Goal: Use online tool/utility: Utilize a website feature to perform a specific function

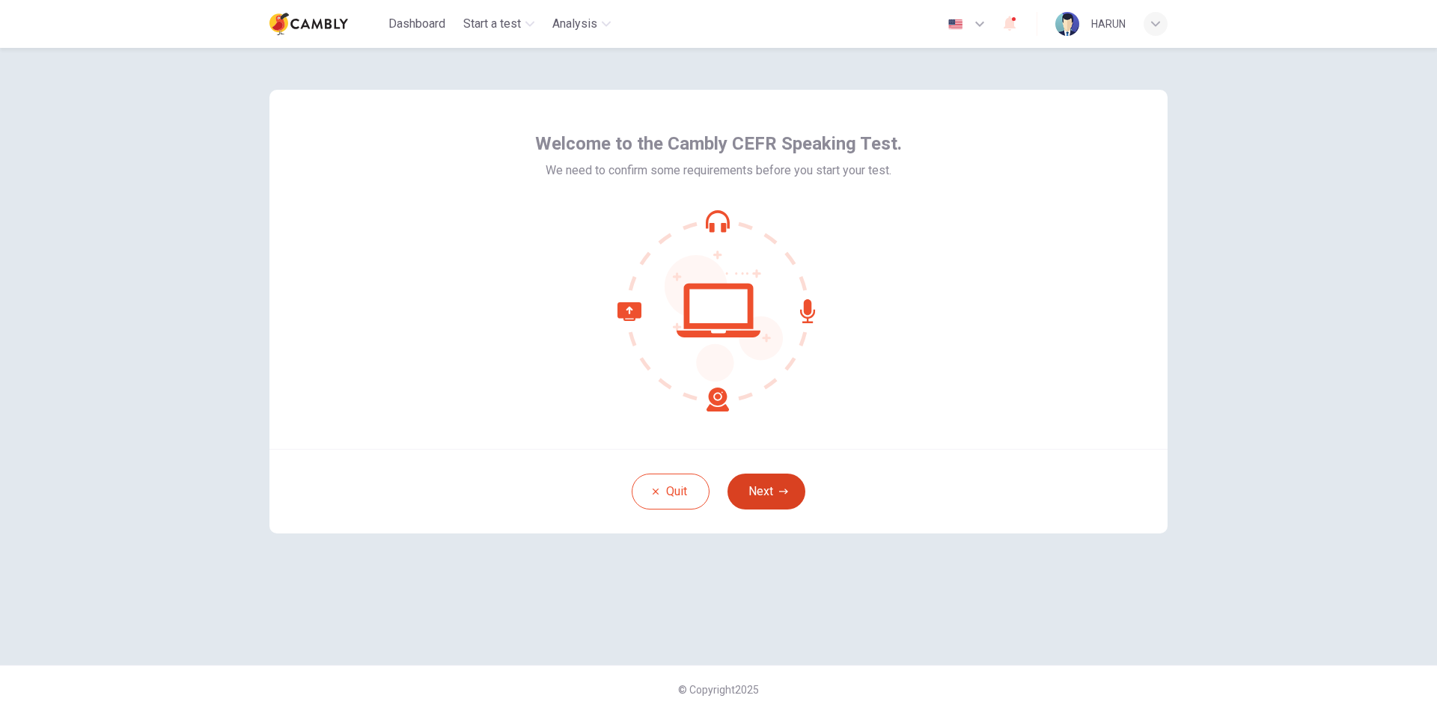
click at [754, 501] on button "Next" at bounding box center [766, 492] width 78 height 36
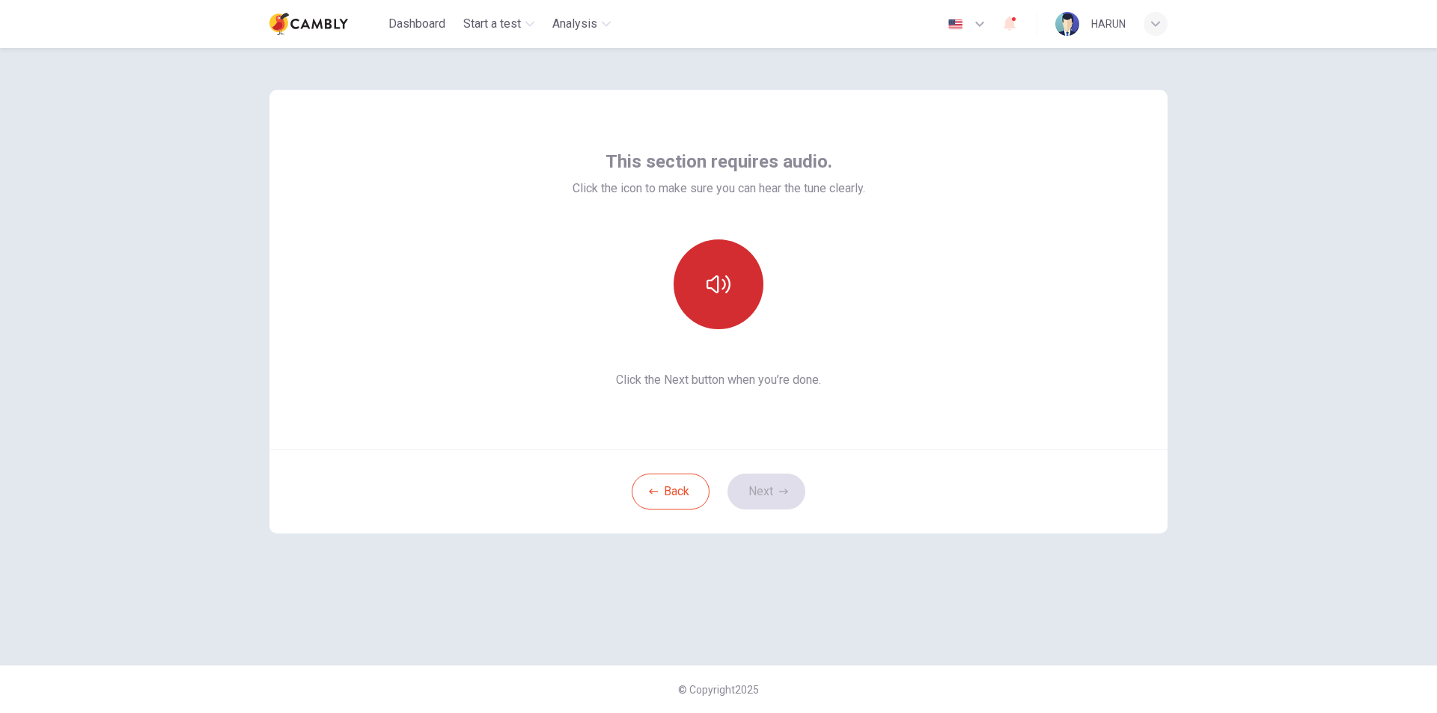
click at [715, 299] on button "button" at bounding box center [718, 284] width 90 height 90
click at [770, 497] on button "Next" at bounding box center [766, 492] width 78 height 36
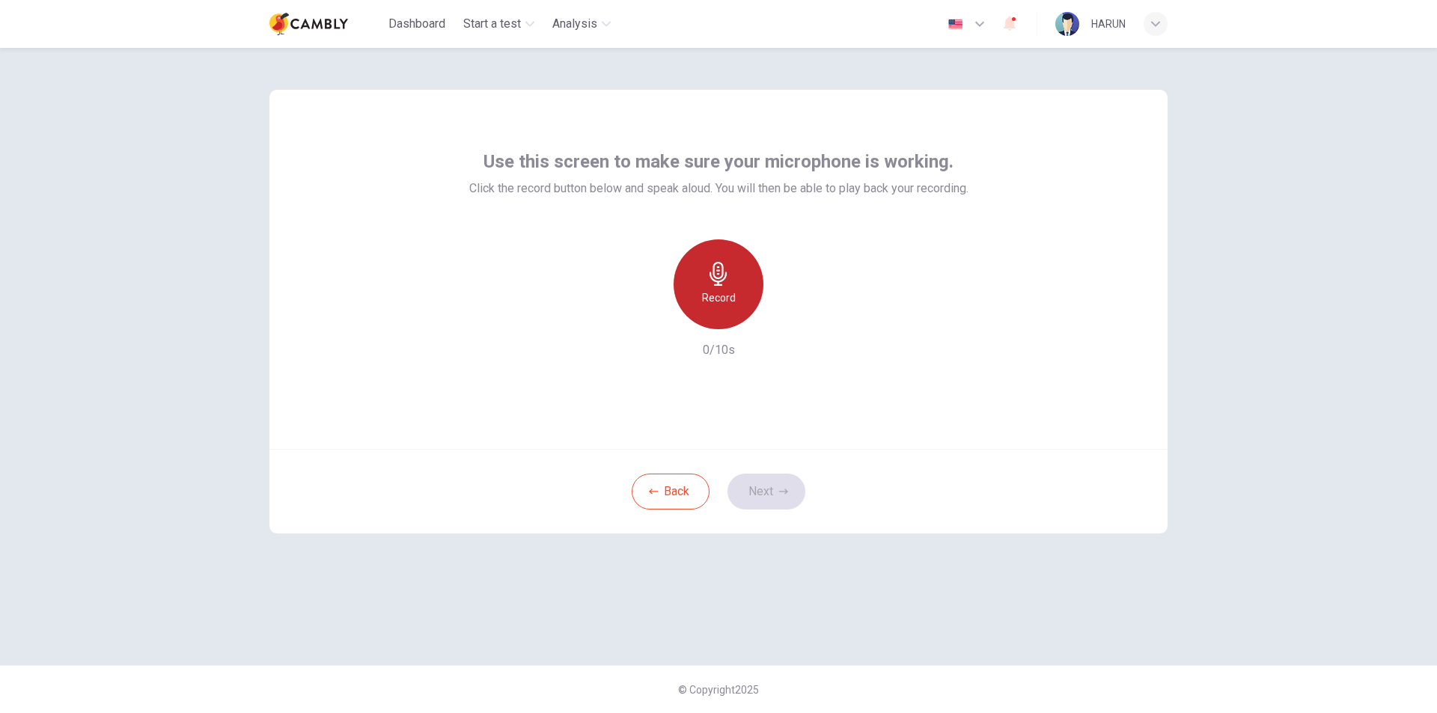
click at [727, 300] on h6 "Record" at bounding box center [719, 298] width 34 height 18
click at [765, 495] on button "Next" at bounding box center [766, 492] width 78 height 36
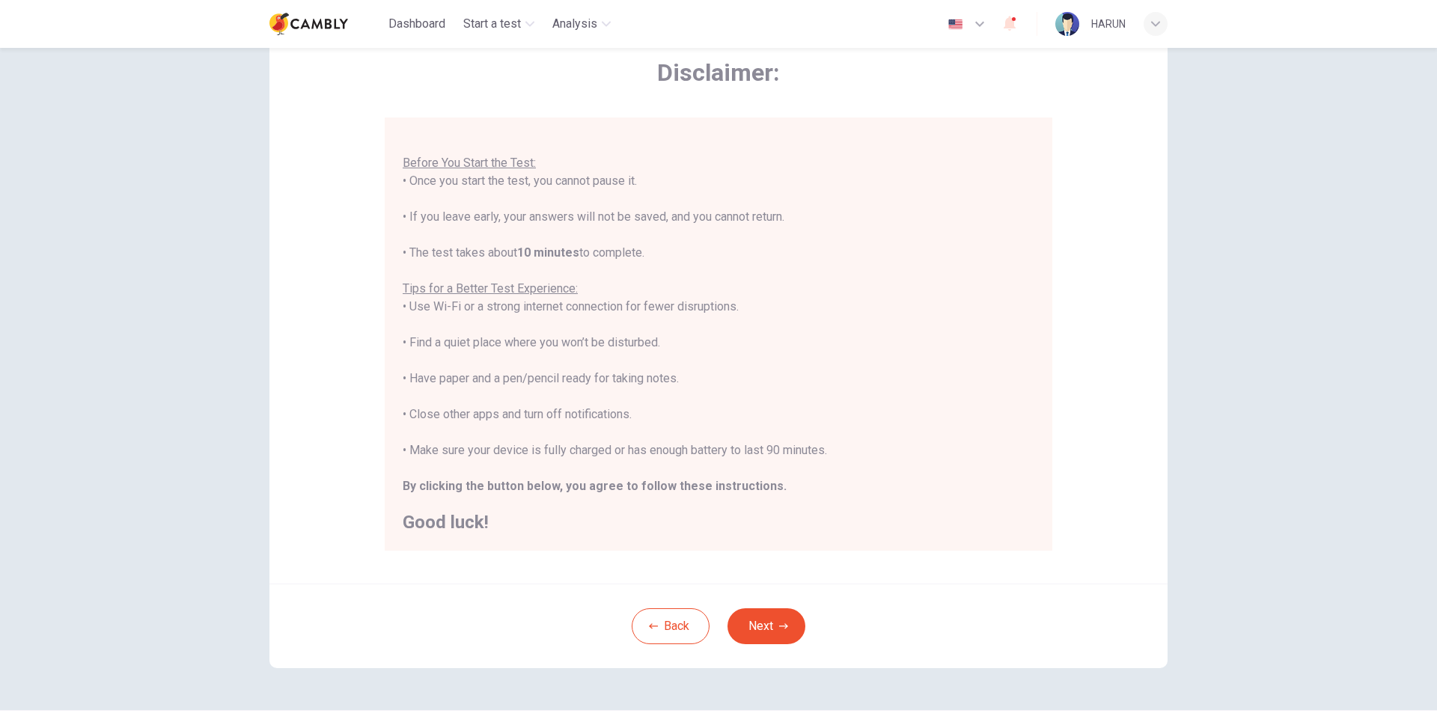
scroll to position [75, 0]
click at [764, 635] on button "Next" at bounding box center [766, 626] width 78 height 36
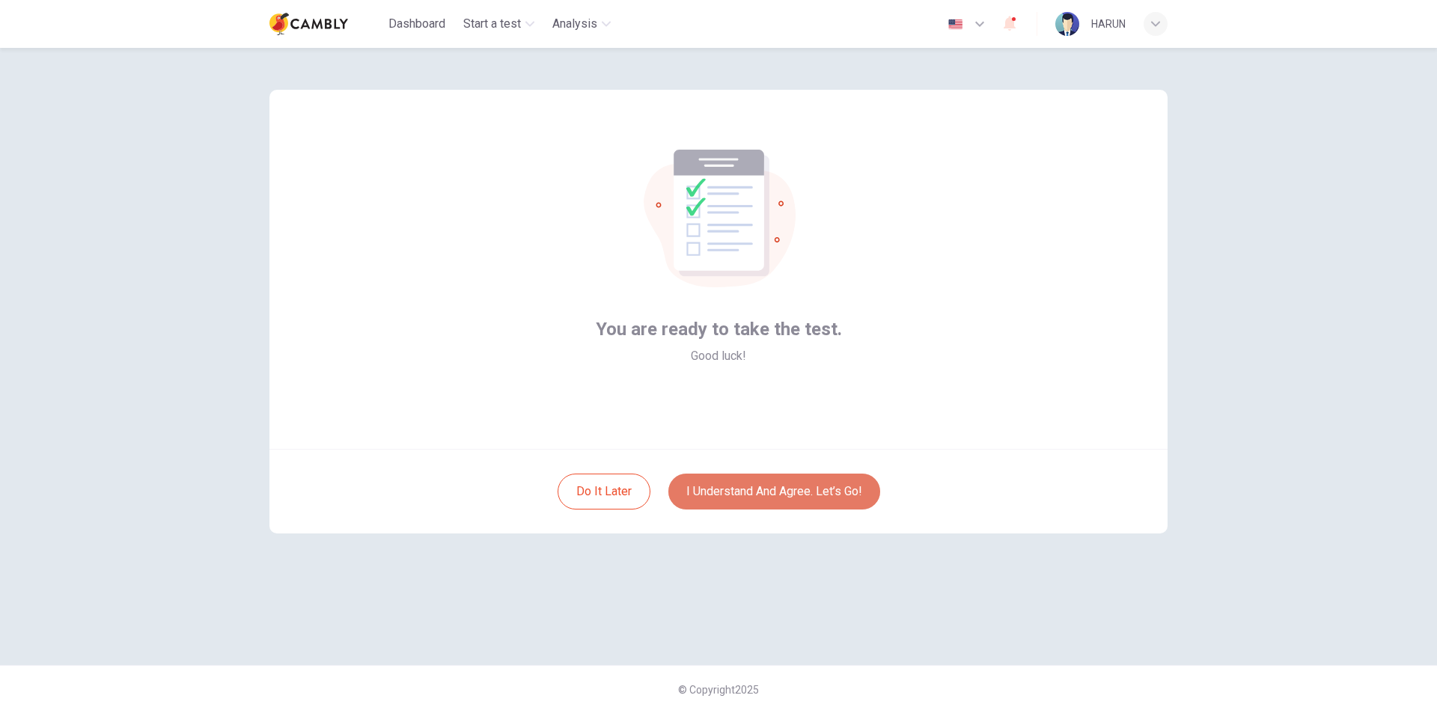
click at [750, 495] on button "I understand and agree. Let’s go!" at bounding box center [774, 492] width 212 height 36
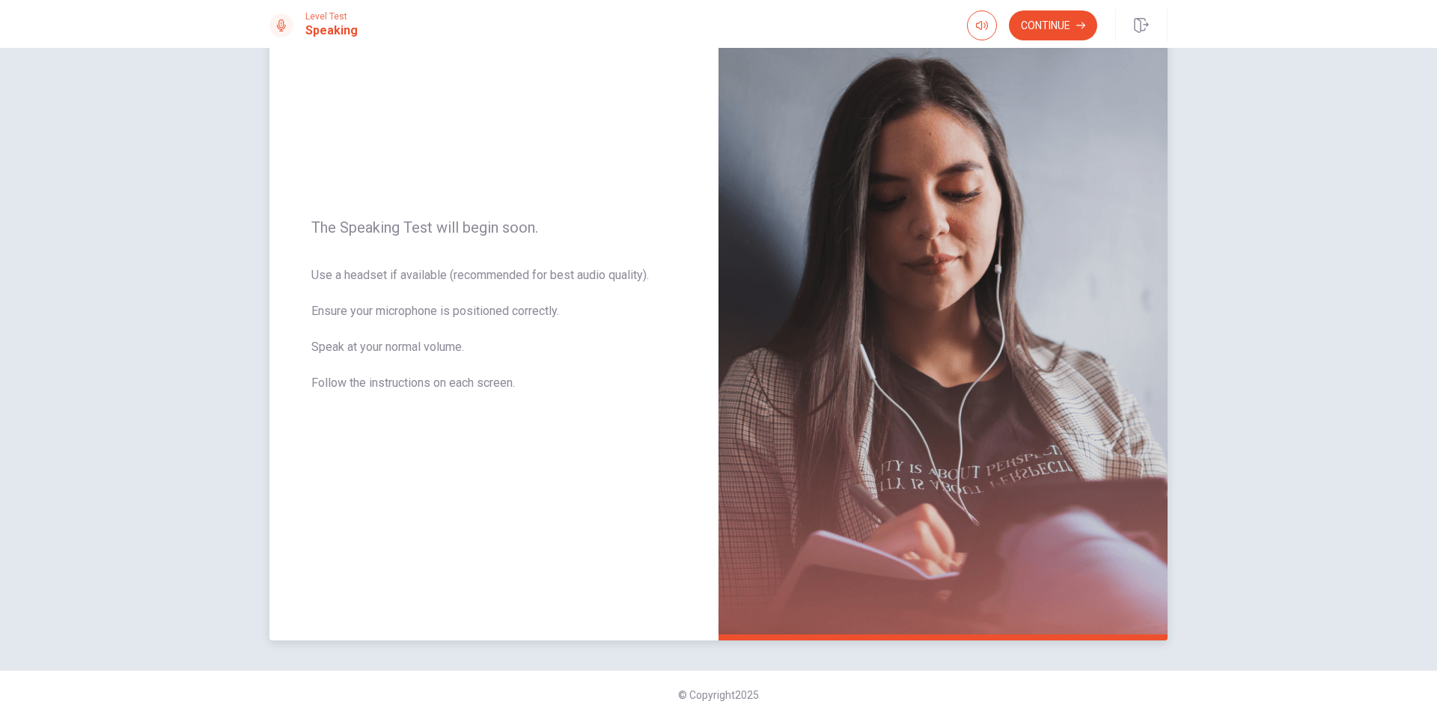
scroll to position [95, 0]
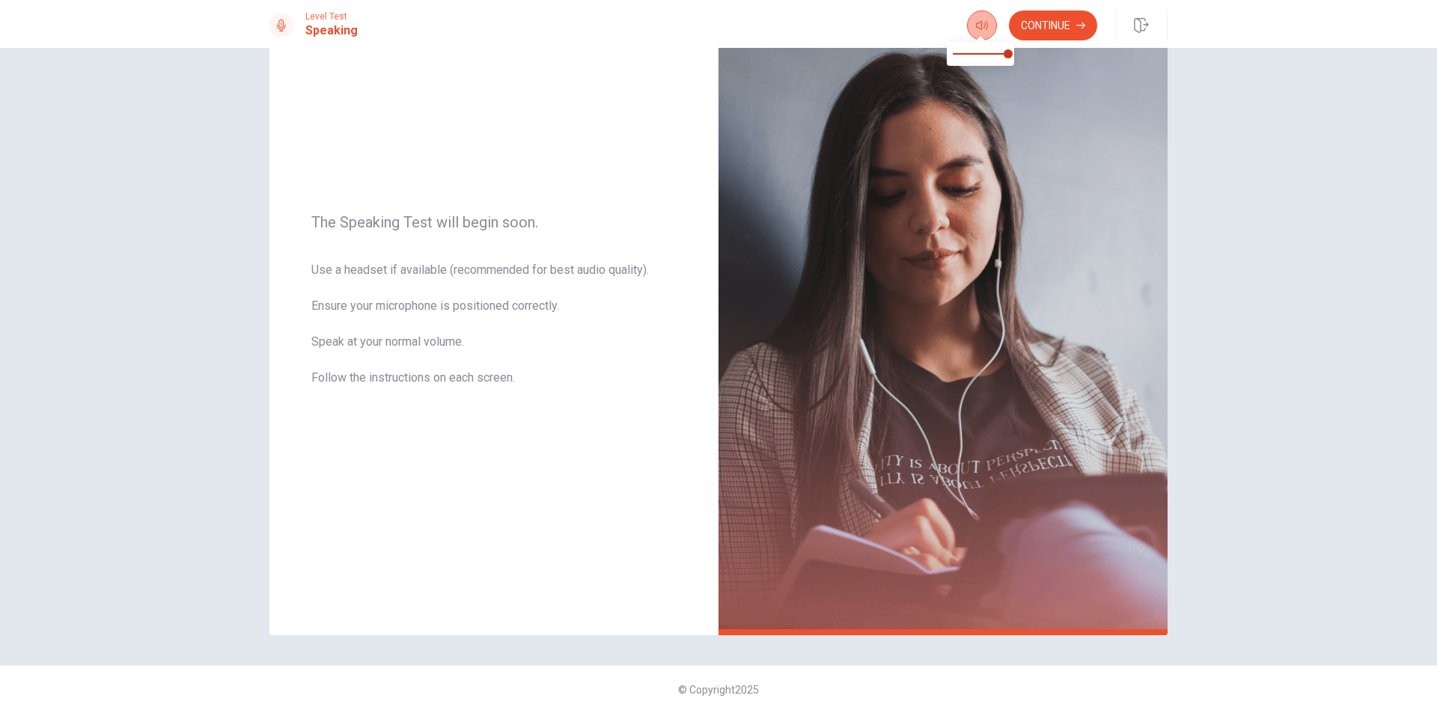
click at [974, 29] on button "button" at bounding box center [982, 25] width 30 height 30
click at [1047, 20] on button "Continue" at bounding box center [1053, 25] width 88 height 30
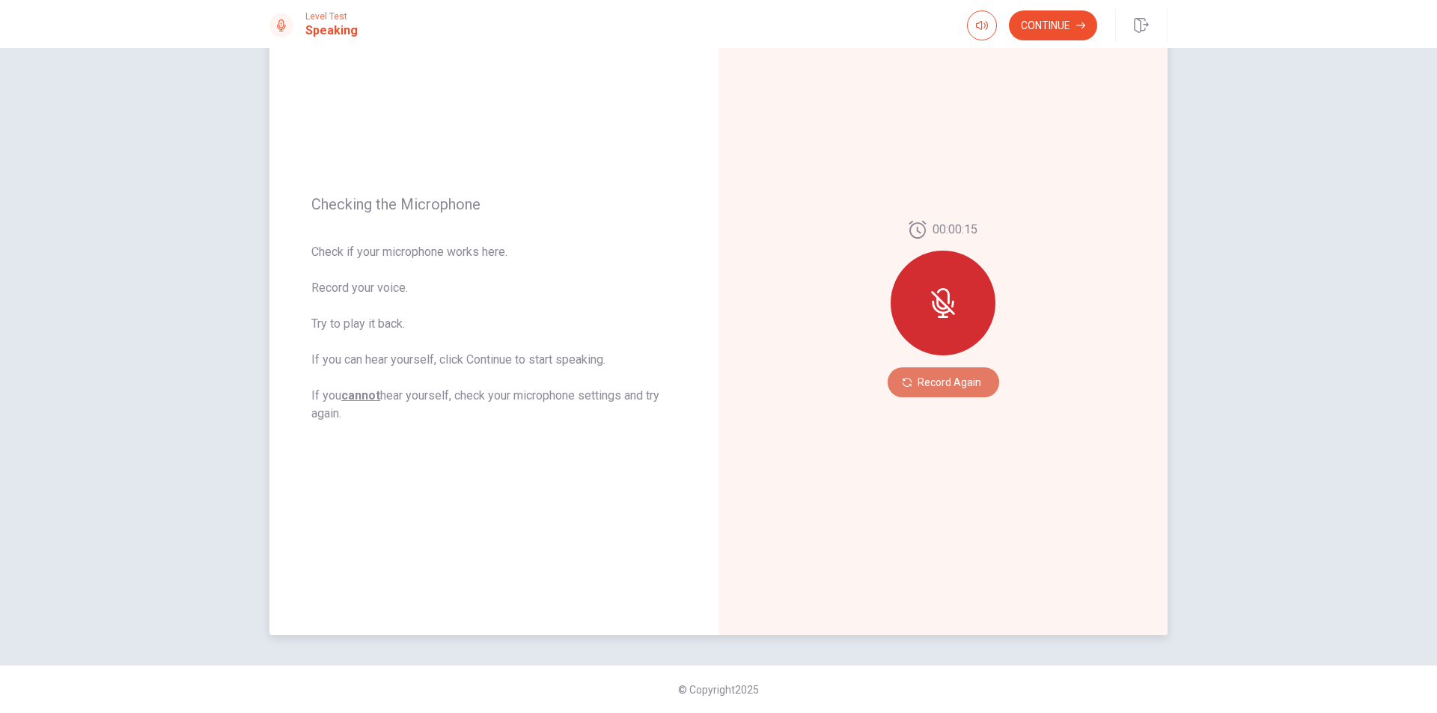
click at [945, 388] on button "Record Again" at bounding box center [942, 382] width 111 height 30
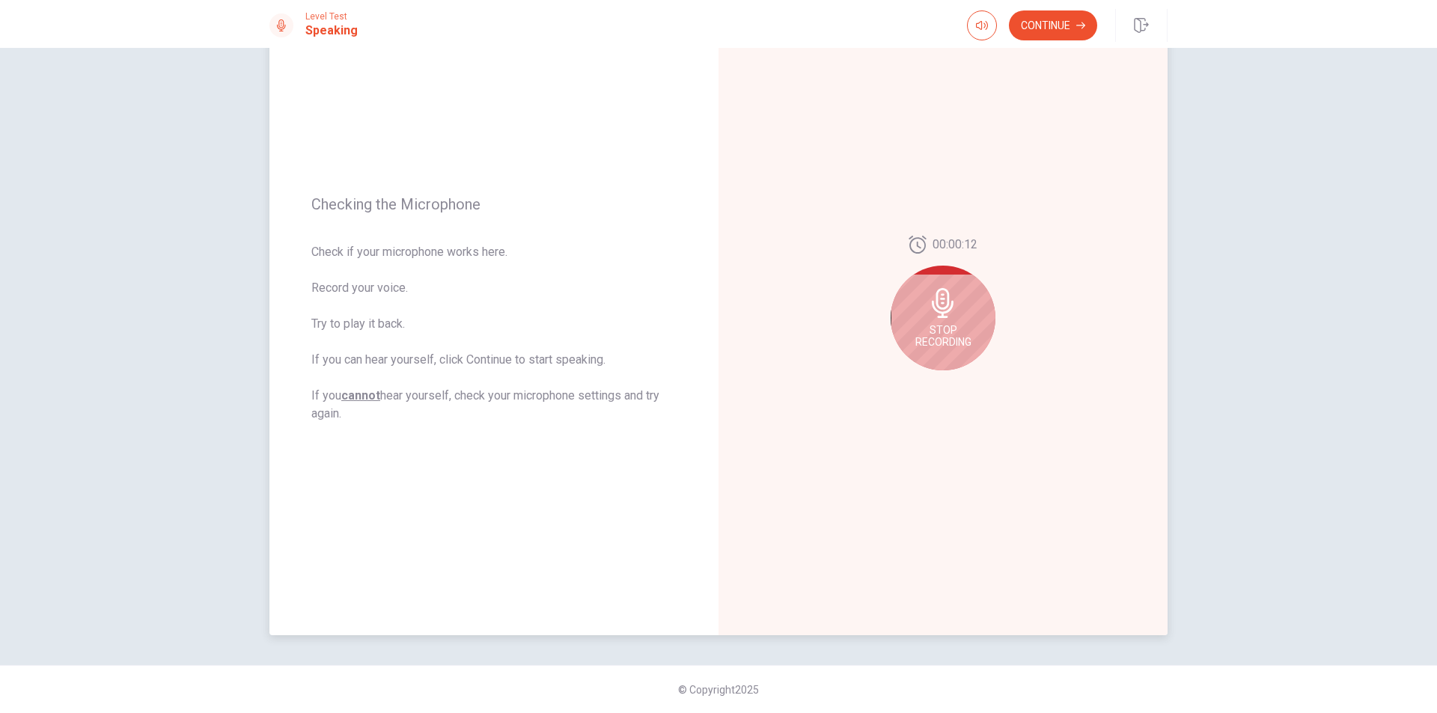
click at [940, 336] on span "Stop Recording" at bounding box center [943, 336] width 56 height 24
click at [955, 386] on icon "Play Audio" at bounding box center [959, 382] width 9 height 9
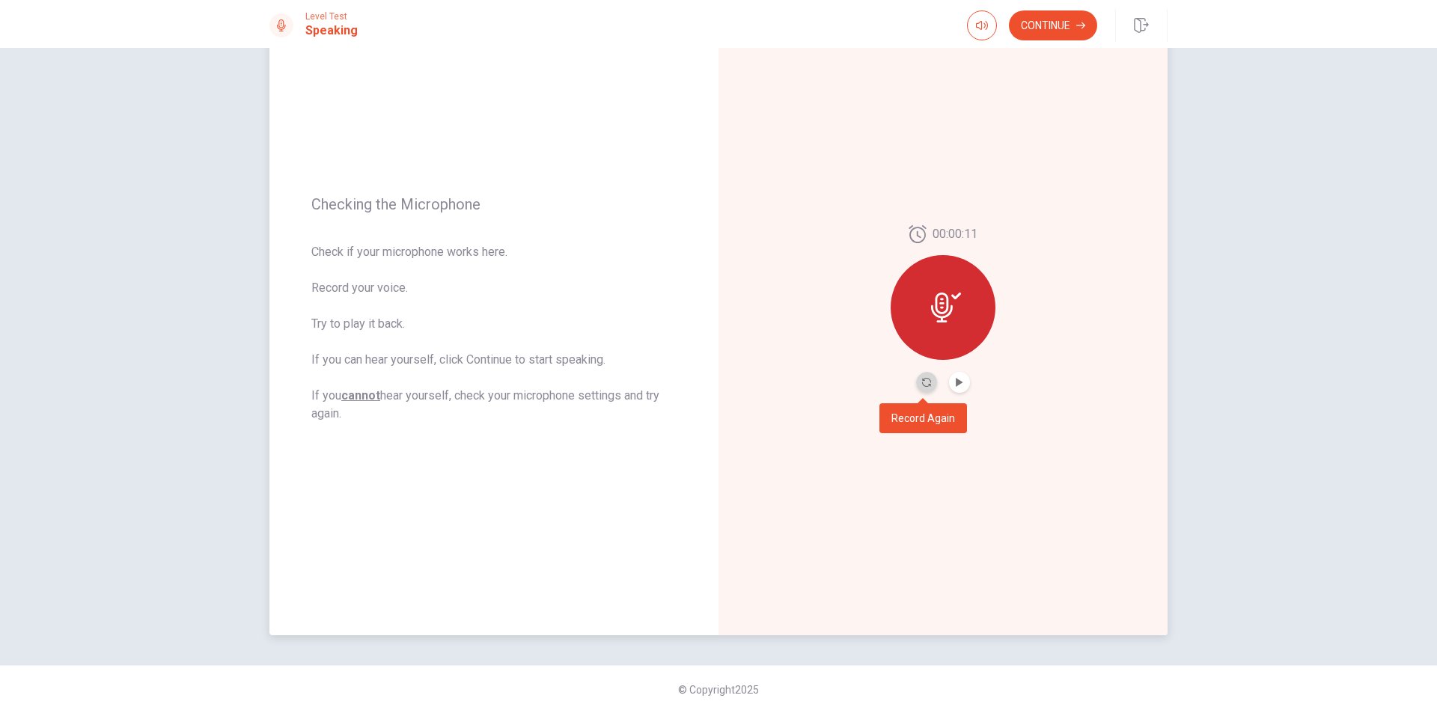
click at [918, 387] on button "Record Again" at bounding box center [926, 382] width 21 height 21
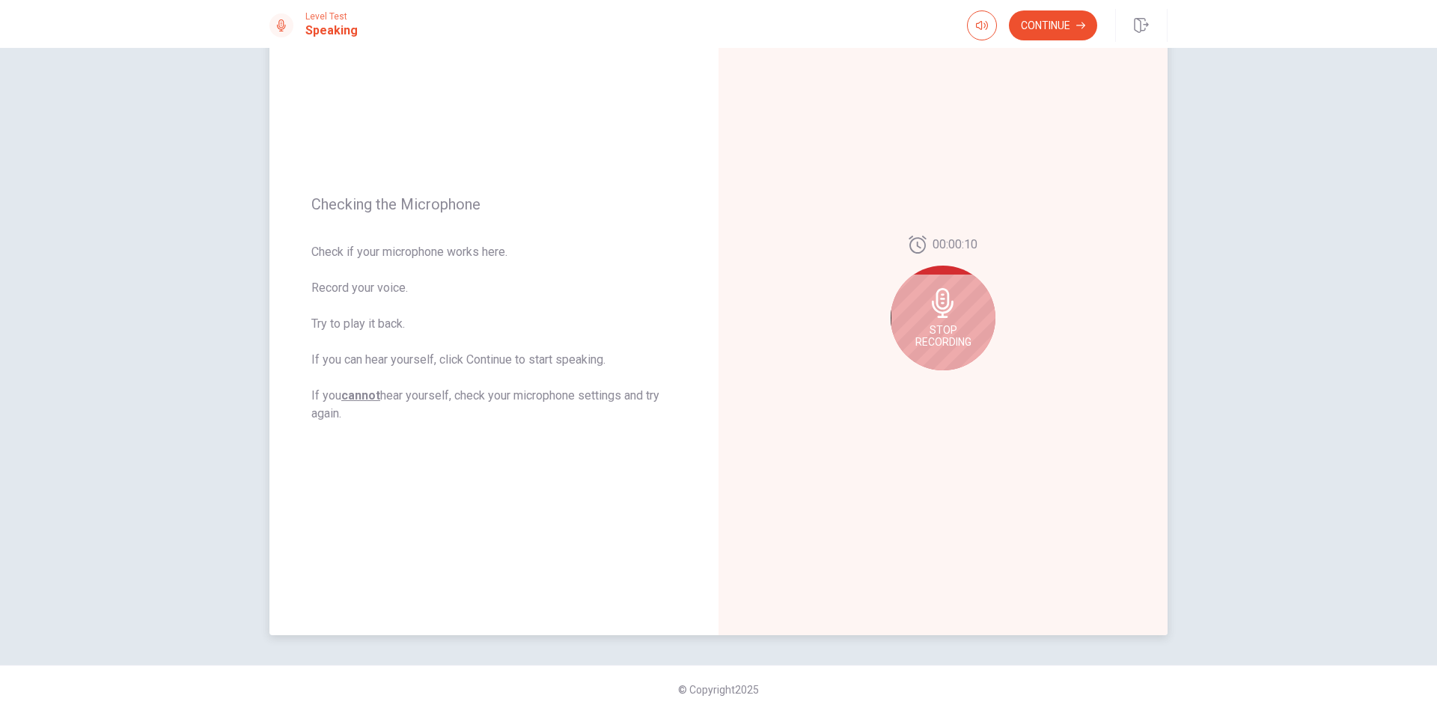
click at [952, 318] on div "Stop Recording" at bounding box center [942, 318] width 105 height 105
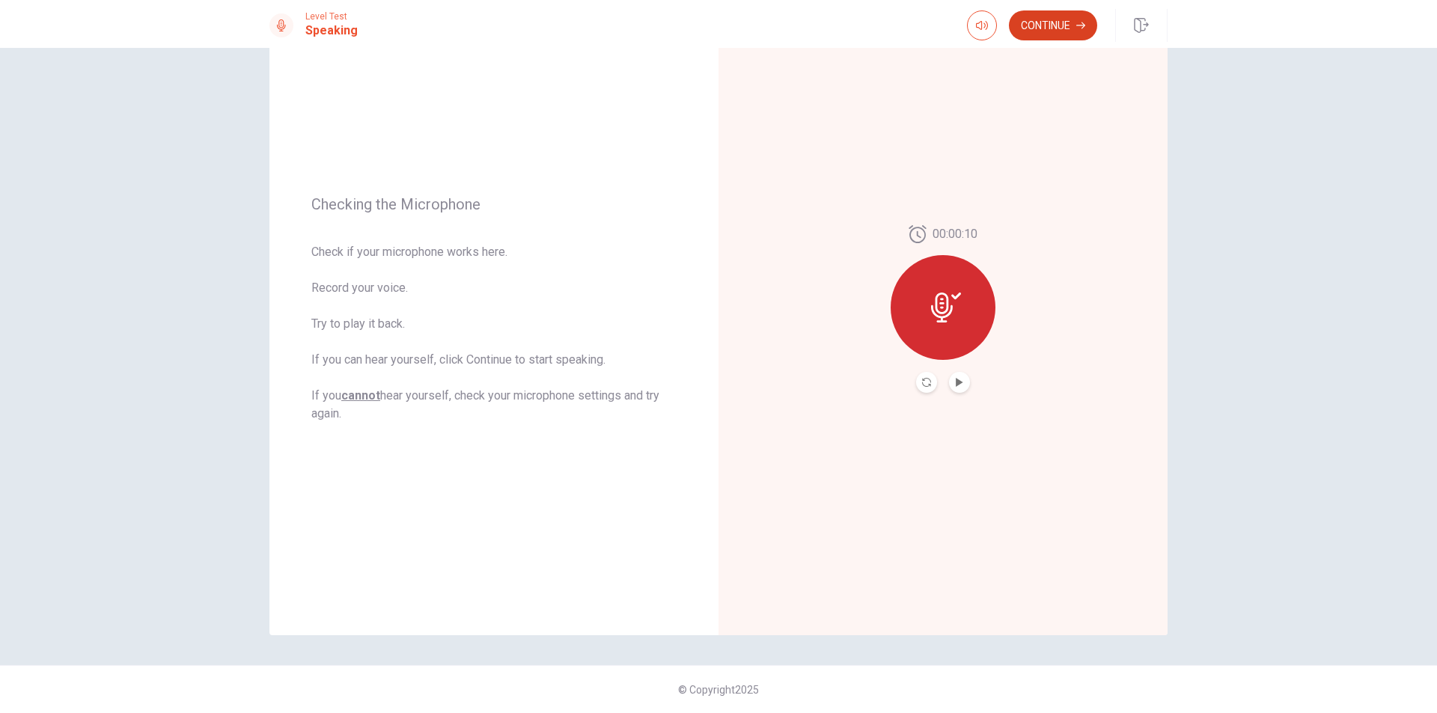
click at [1042, 22] on button "Continue" at bounding box center [1053, 25] width 88 height 30
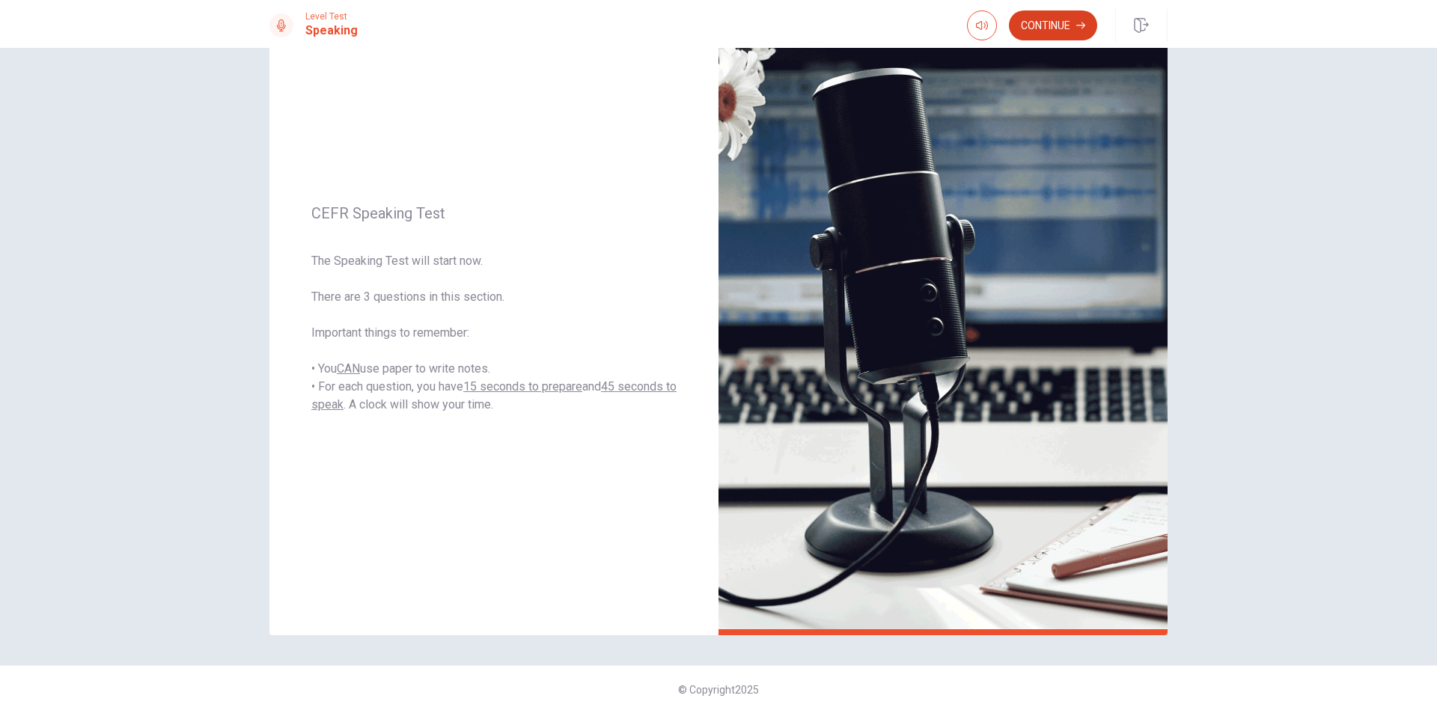
click at [1055, 31] on button "Continue" at bounding box center [1053, 25] width 88 height 30
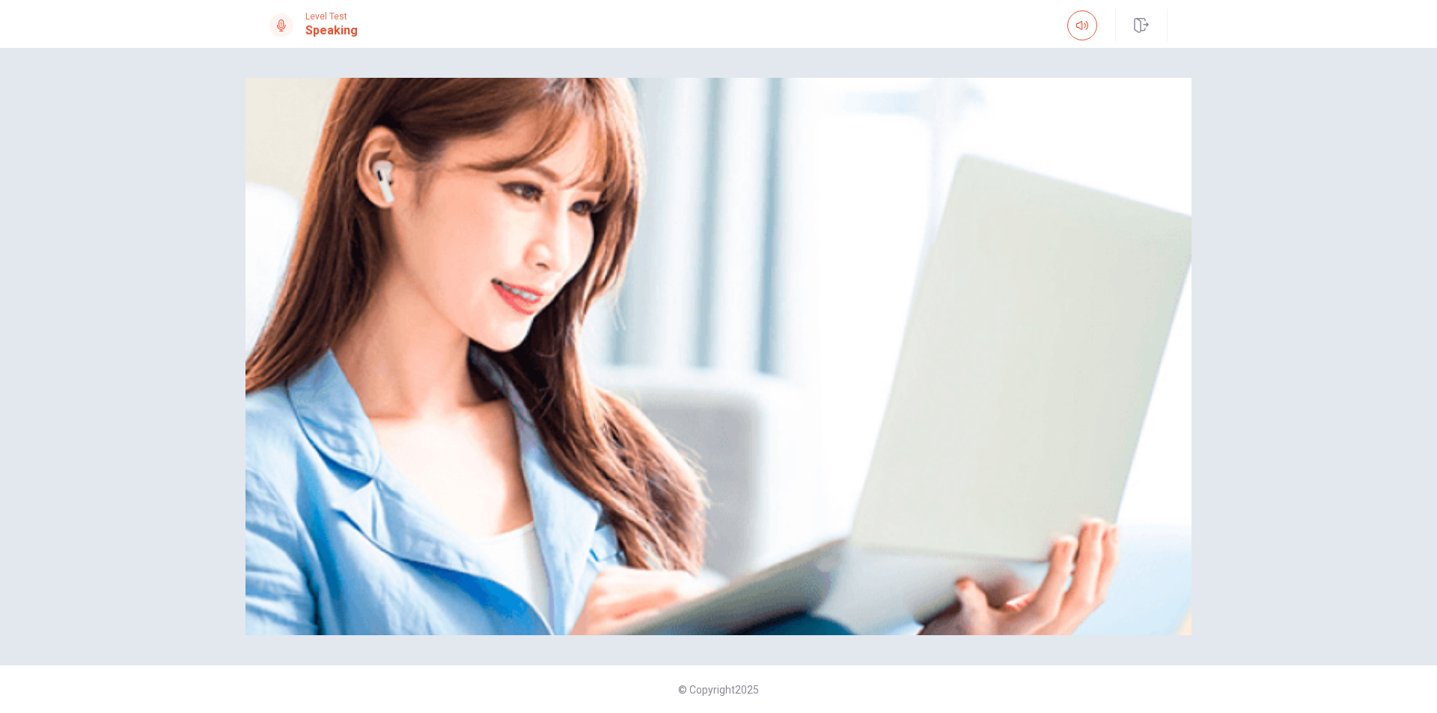
scroll to position [0, 0]
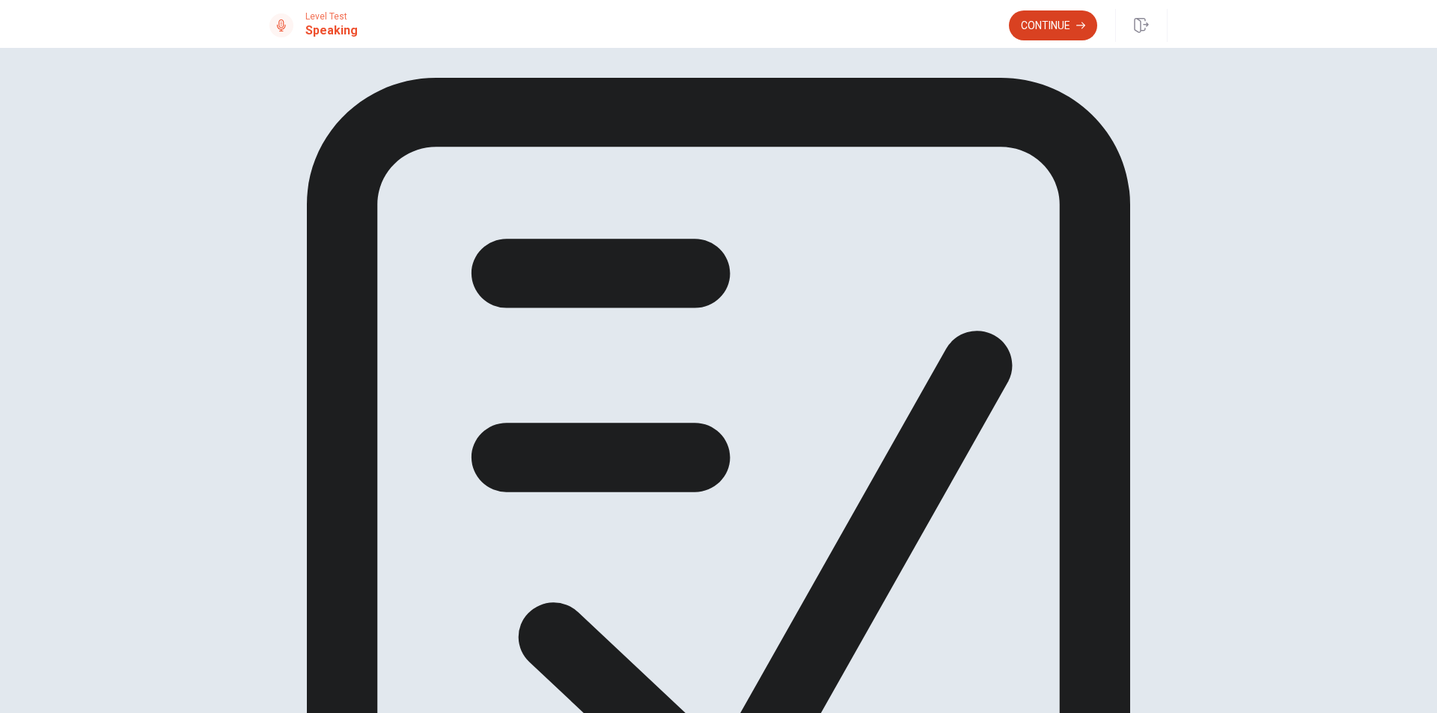
click at [1058, 11] on button "Continue" at bounding box center [1053, 25] width 88 height 30
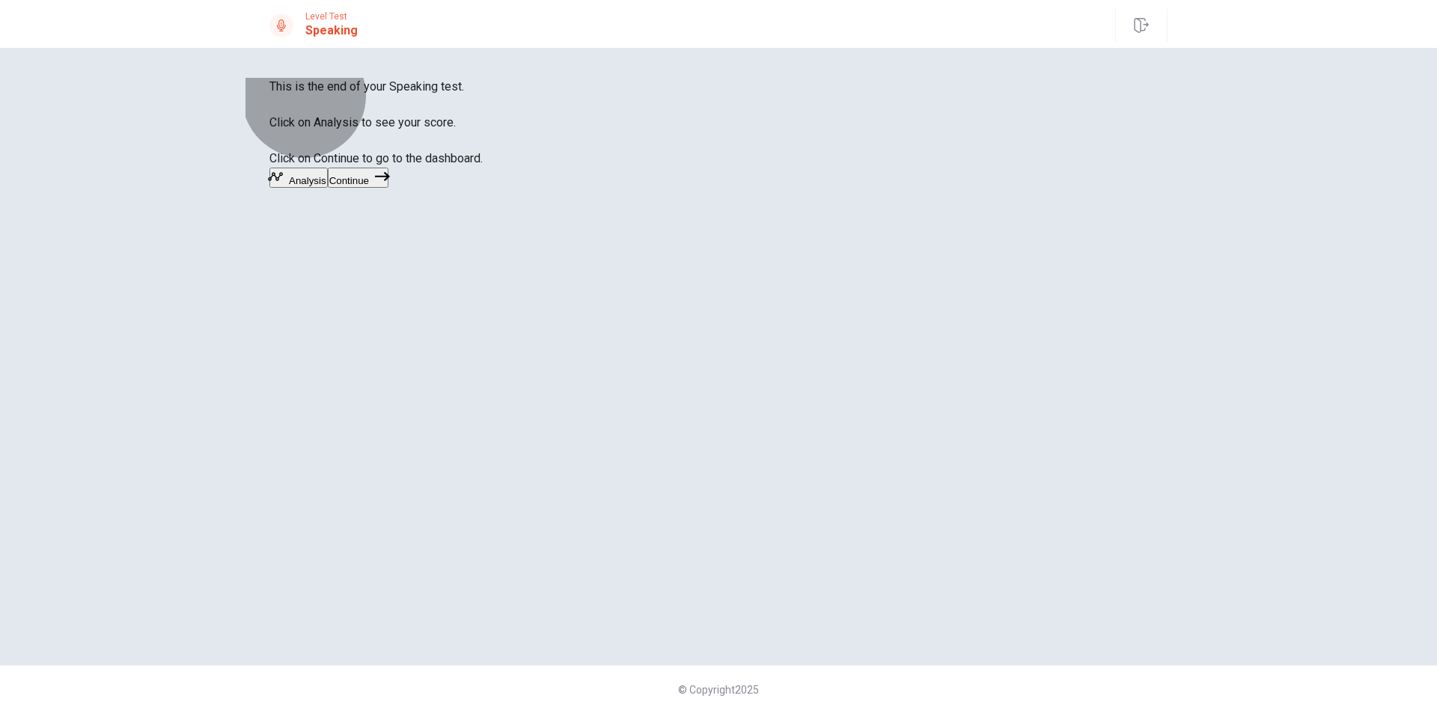
click at [328, 188] on button "Analysis" at bounding box center [298, 178] width 58 height 20
